Goal: Transaction & Acquisition: Purchase product/service

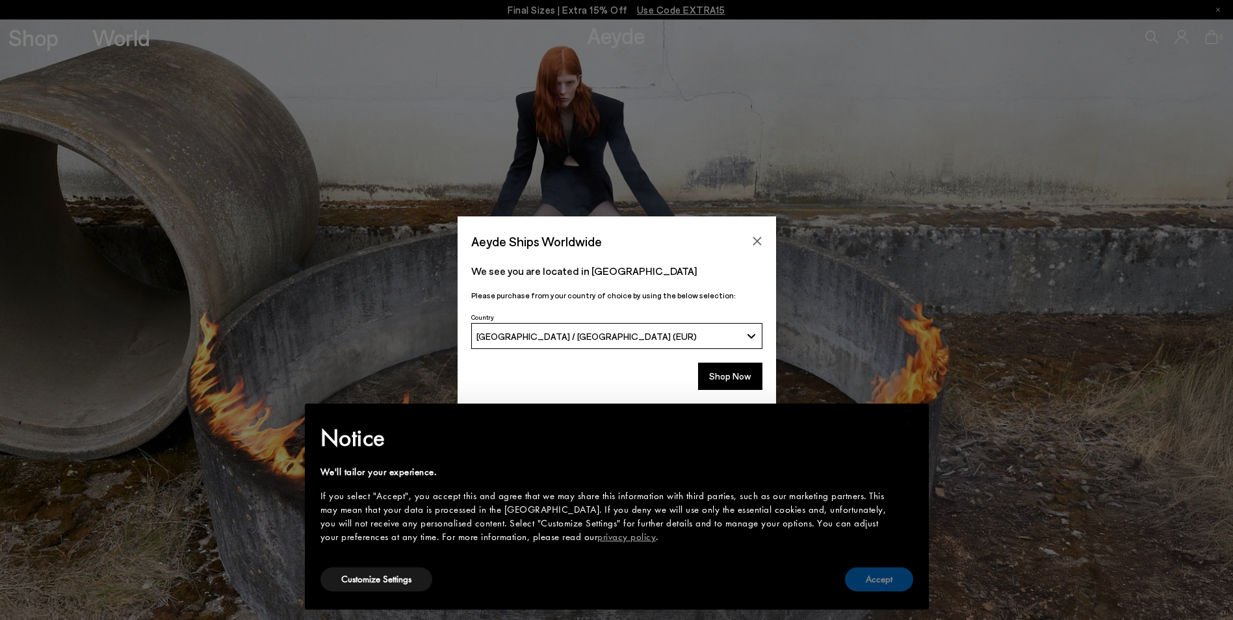
click at [865, 582] on button "Accept" at bounding box center [879, 579] width 68 height 24
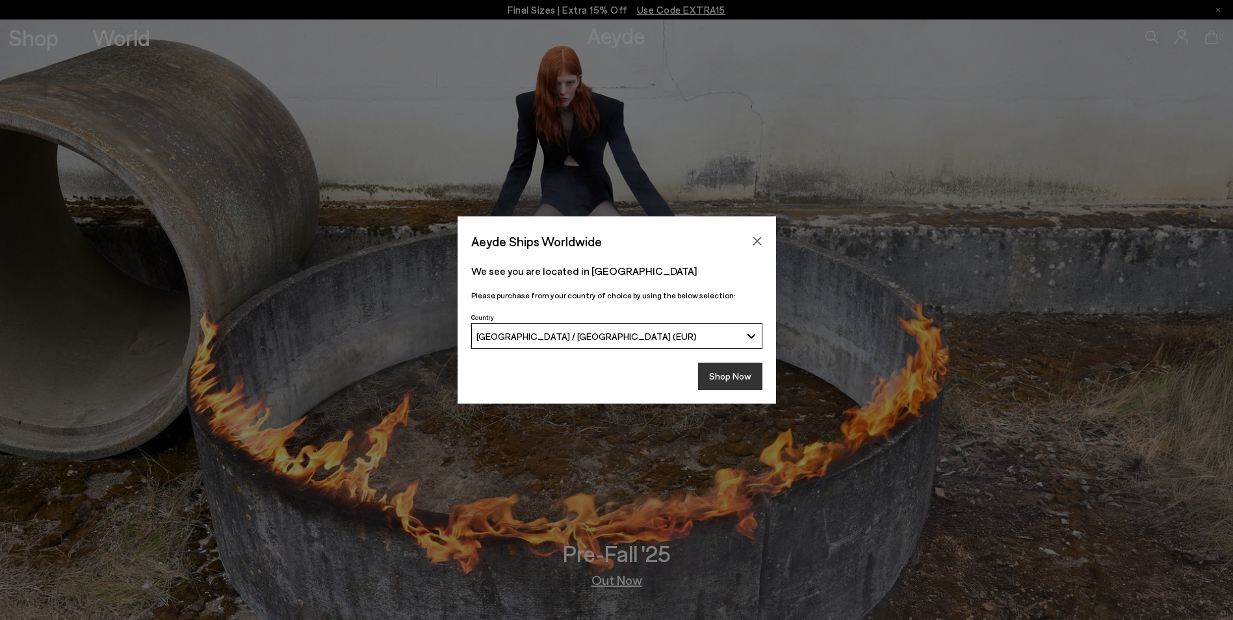
click at [725, 381] on button "Shop Now" at bounding box center [730, 376] width 64 height 27
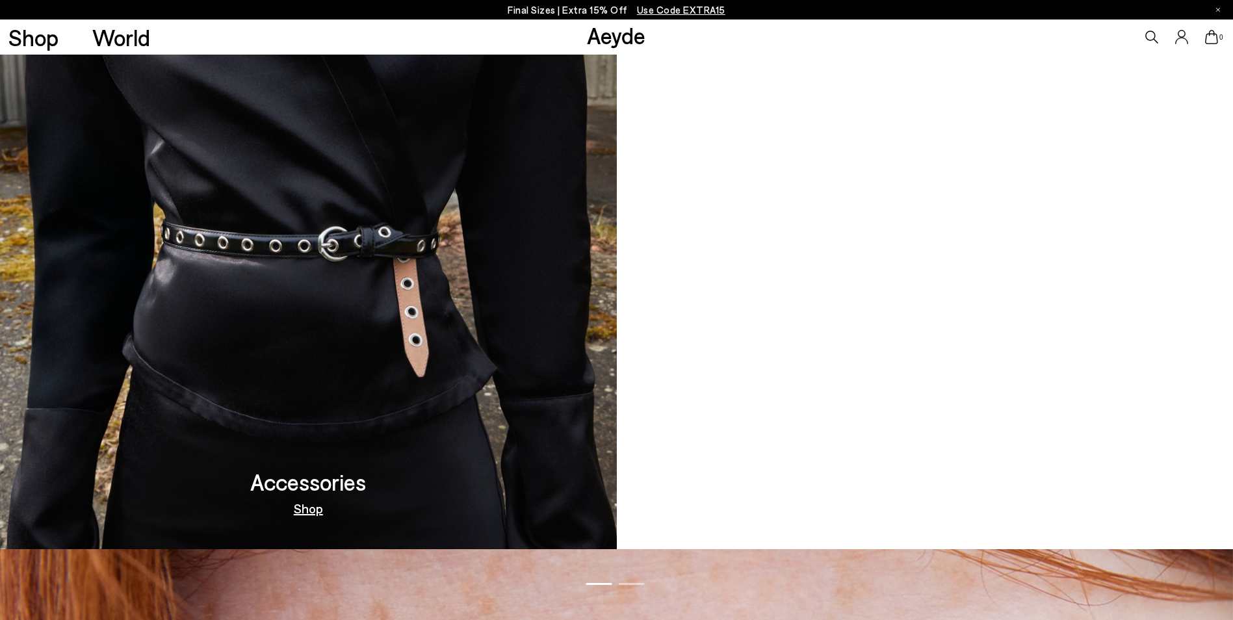
scroll to position [1625, 0]
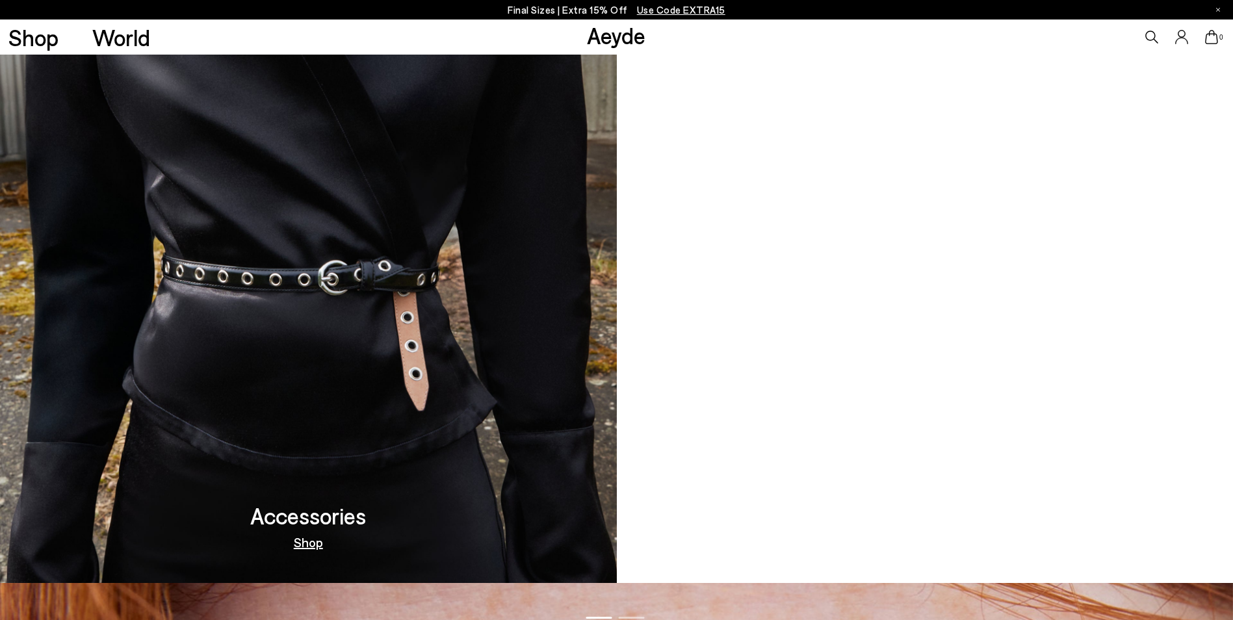
click at [925, 549] on link "Out Now" at bounding box center [925, 542] width 51 height 13
